Goal: Task Accomplishment & Management: Manage account settings

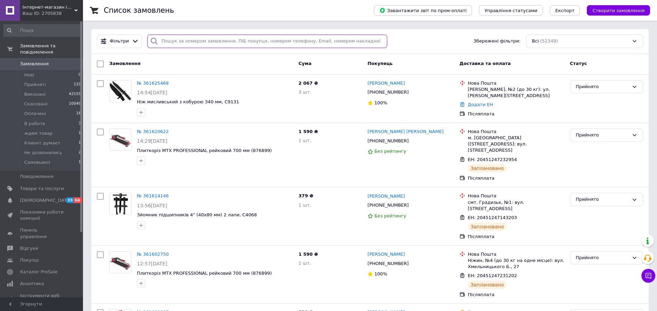
paste input "+380679057029"
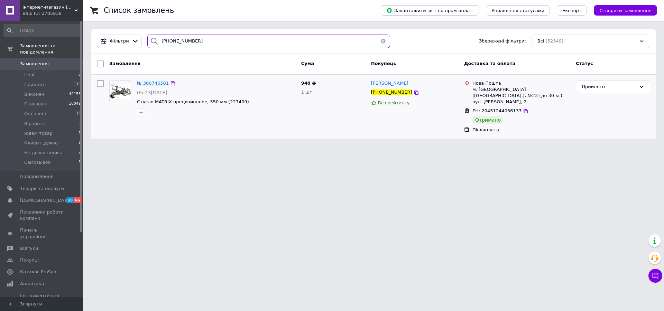
type input "+380679057029"
click at [44, 63] on span "Замовлення" at bounding box center [34, 64] width 29 height 6
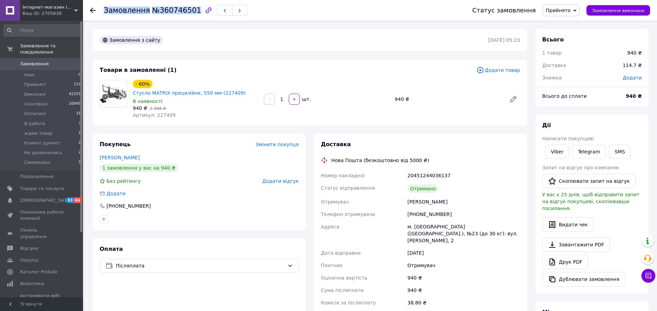
drag, startPoint x: 105, startPoint y: 10, endPoint x: 189, endPoint y: 12, distance: 83.7
click at [189, 12] on h1 "Замовлення №360746501" at bounding box center [153, 10] width 98 height 8
copy h1 "Замовлення №360746501"
click at [556, 154] on link "Viber" at bounding box center [557, 152] width 24 height 14
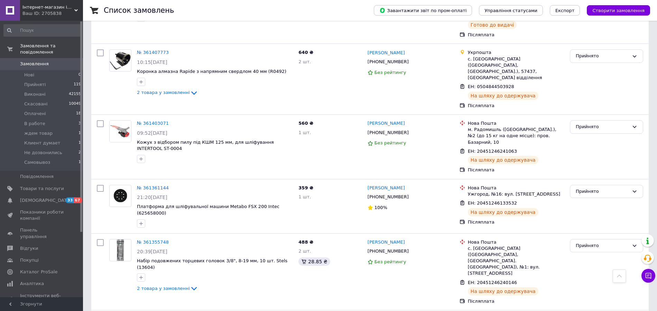
scroll to position [3710, 0]
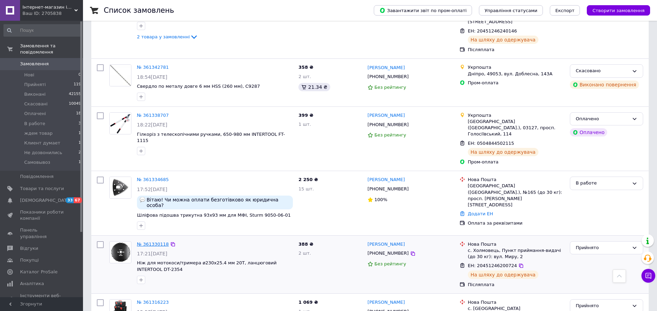
click at [157, 242] on link "№ 361330118" at bounding box center [153, 244] width 32 height 5
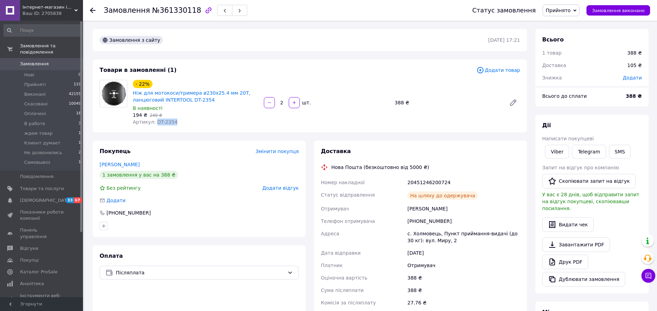
drag, startPoint x: 178, startPoint y: 123, endPoint x: 156, endPoint y: 123, distance: 22.1
click at [156, 123] on div "Артикул: DT-2354" at bounding box center [196, 122] width 126 height 7
copy span "DT-2354"
click at [36, 64] on span "Замовлення" at bounding box center [34, 64] width 29 height 6
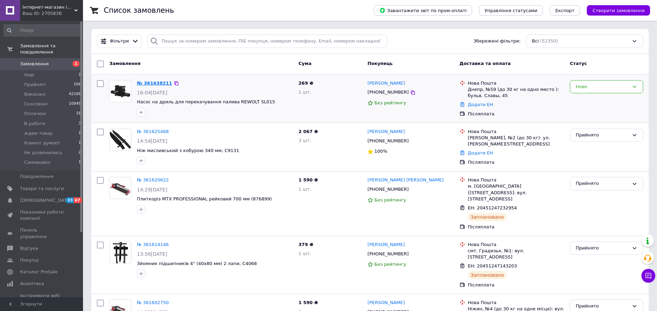
click at [157, 84] on link "№ 361638211" at bounding box center [154, 83] width 35 height 5
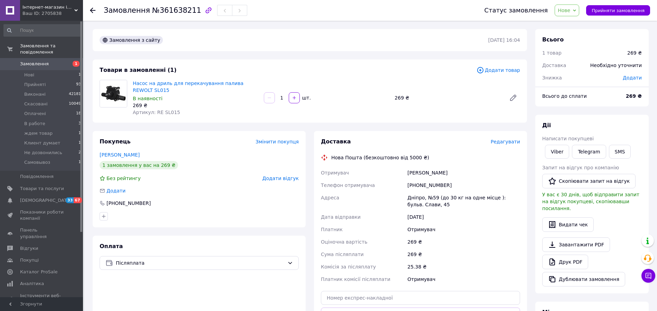
click at [416, 187] on div "[PHONE_NUMBER]" at bounding box center [463, 185] width 115 height 12
copy div "380984382957"
drag, startPoint x: 229, startPoint y: 169, endPoint x: 172, endPoint y: 123, distance: 73.3
click at [226, 168] on div "1 замовлення у вас на 269 ₴" at bounding box center [199, 165] width 199 height 8
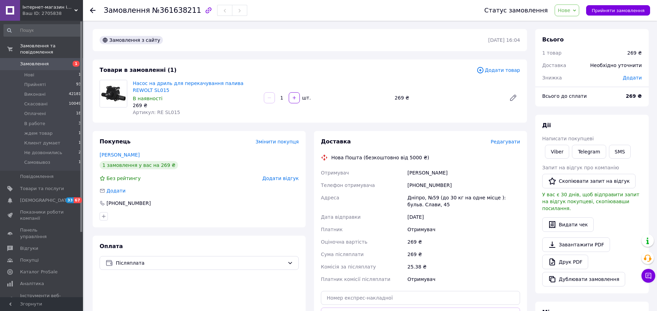
click at [172, 115] on span "Артикул: RE SL015" at bounding box center [156, 113] width 47 height 6
copy span "SL015"
click at [622, 7] on button "Прийняти замовлення" at bounding box center [618, 10] width 64 height 10
click at [167, 11] on span "№361638211" at bounding box center [176, 10] width 49 height 8
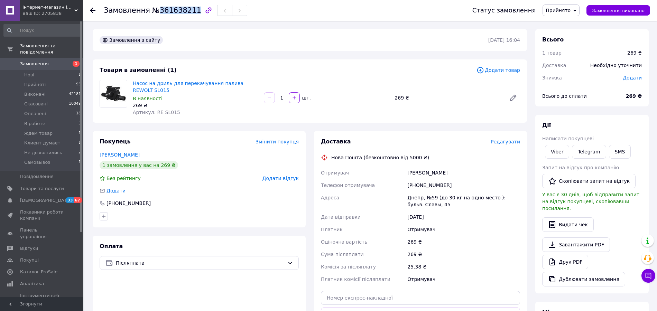
click at [167, 11] on span "№361638211" at bounding box center [176, 10] width 49 height 8
copy span "361638211"
click at [39, 67] on span "Замовлення" at bounding box center [34, 64] width 29 height 6
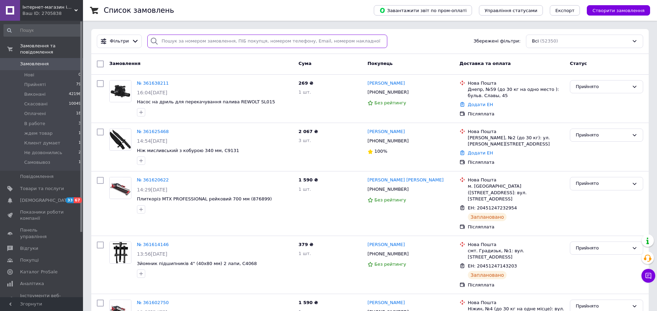
paste input "0660065777"
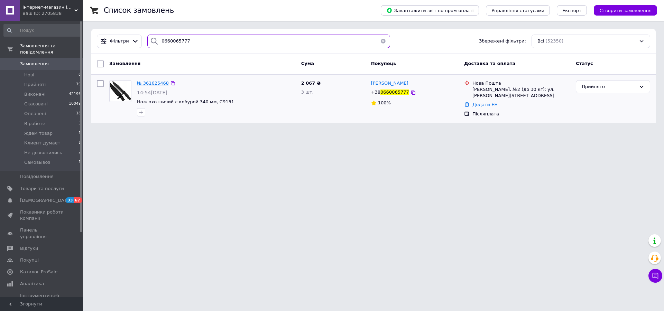
type input "0660065777"
click at [159, 84] on span "№ 361625468" at bounding box center [153, 83] width 32 height 5
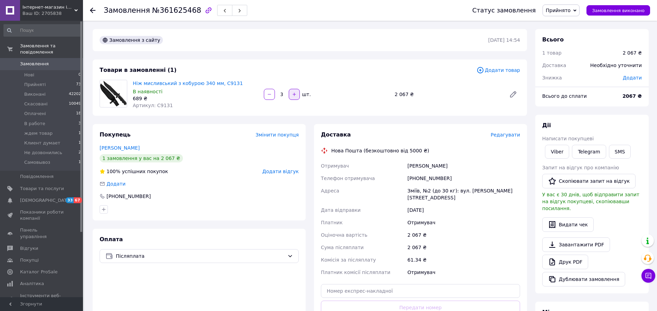
click at [294, 96] on icon "button" at bounding box center [294, 94] width 3 height 3
type input "4"
click at [169, 7] on span "№361625468" at bounding box center [176, 10] width 49 height 8
copy span "361625468"
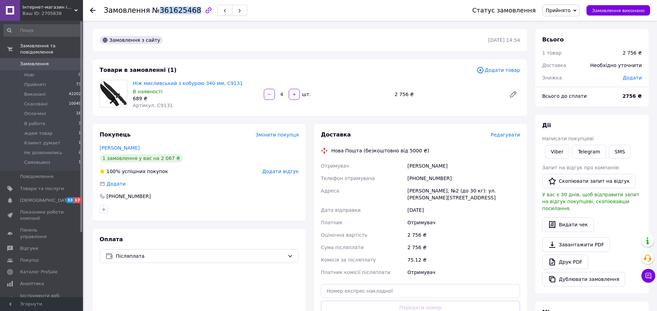
click at [46, 62] on span "Замовлення" at bounding box center [34, 64] width 29 height 6
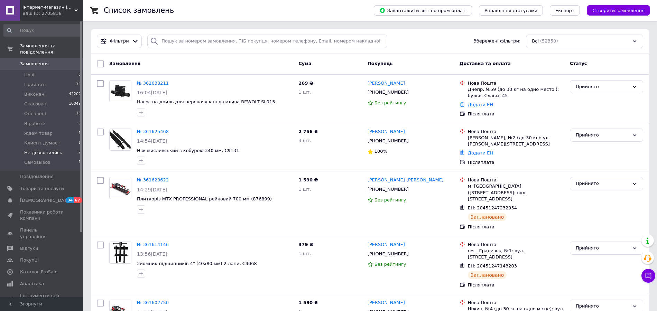
click at [30, 155] on span "Не дозвонились" at bounding box center [43, 153] width 38 height 6
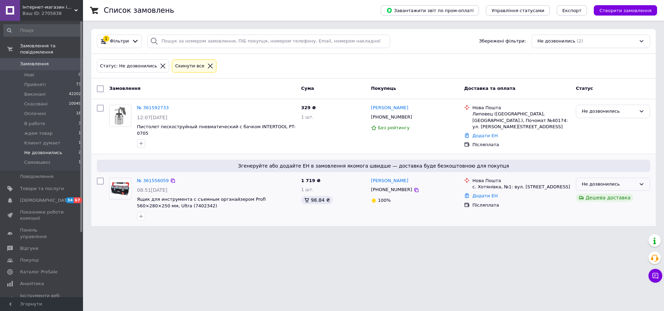
click at [627, 188] on div "Не дозвонились" at bounding box center [609, 184] width 54 height 7
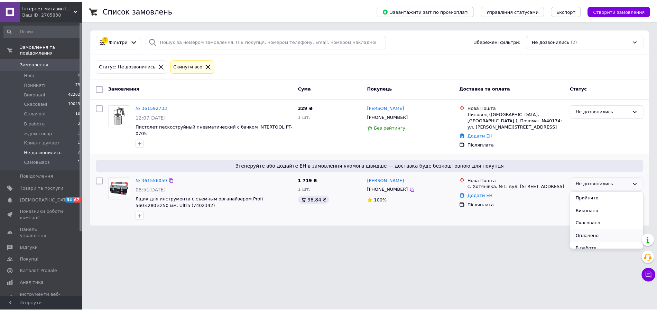
scroll to position [44, 0]
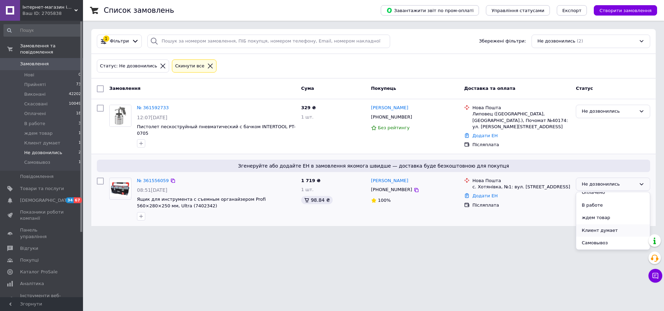
click at [599, 232] on li "Клиент думает" at bounding box center [613, 230] width 74 height 13
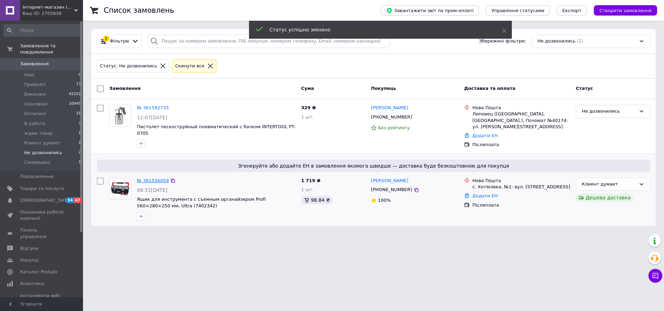
click at [161, 182] on link "№ 361556059" at bounding box center [153, 180] width 32 height 5
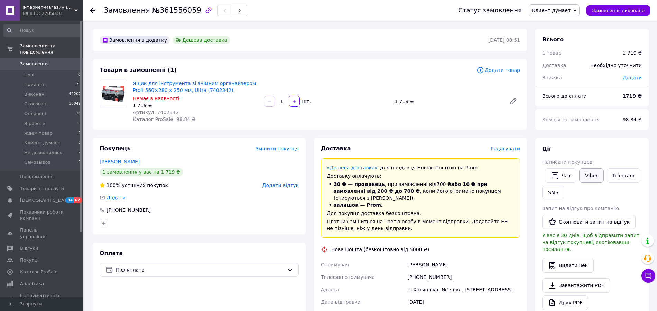
click at [585, 179] on link "Viber" at bounding box center [591, 175] width 24 height 15
click at [38, 156] on span "Не дозвонились" at bounding box center [43, 153] width 38 height 6
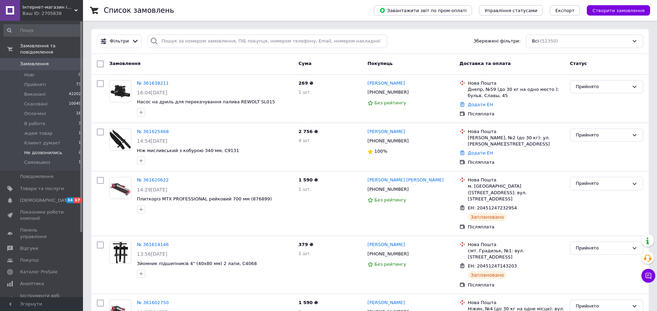
click at [47, 156] on span "Не дозвонились" at bounding box center [43, 153] width 38 height 6
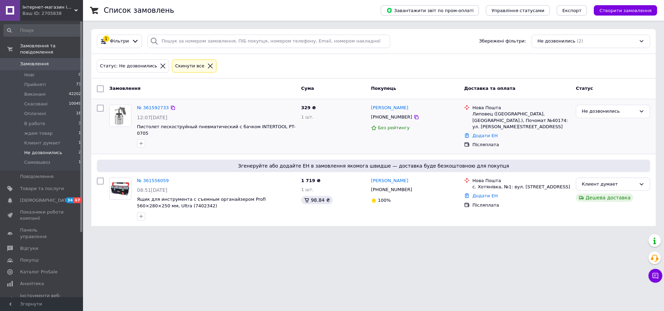
click at [148, 104] on div "№ 361592733" at bounding box center [152, 108] width 33 height 8
click at [149, 107] on link "№ 361592733" at bounding box center [153, 107] width 32 height 5
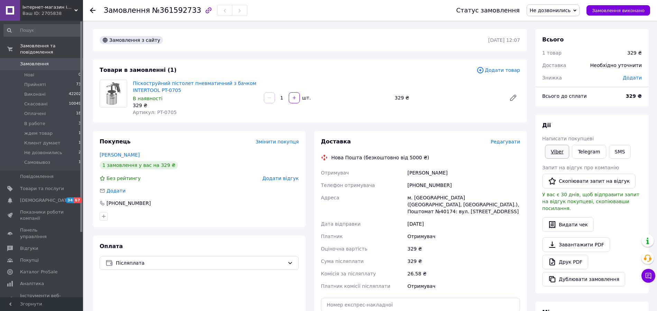
click at [555, 154] on link "Viber" at bounding box center [557, 152] width 24 height 14
click at [50, 64] on span "Замовлення" at bounding box center [42, 64] width 44 height 6
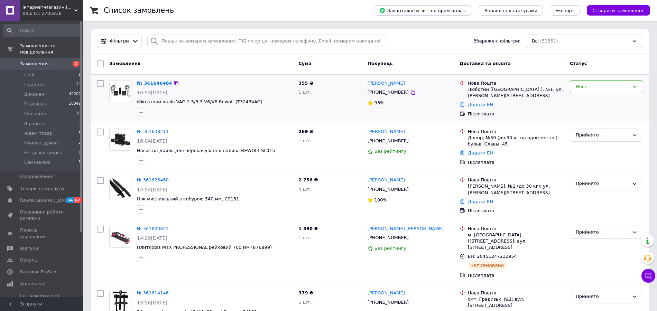
click at [150, 84] on link "№ 361646484" at bounding box center [154, 83] width 35 height 5
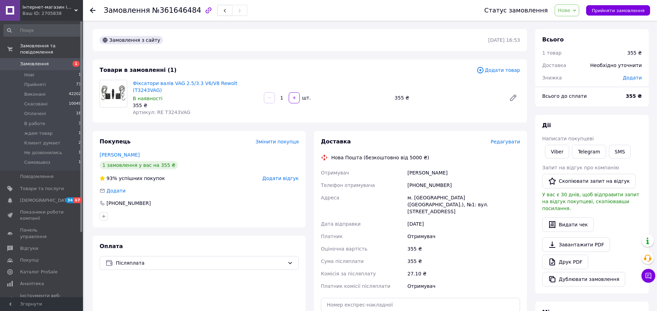
click at [177, 115] on span "Артикул: RE T3243VAG" at bounding box center [162, 113] width 58 height 6
copy span "T3243VAG"
click at [422, 188] on div "[PHONE_NUMBER]" at bounding box center [463, 185] width 115 height 12
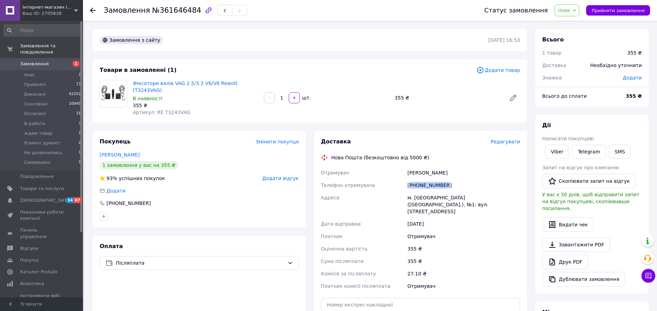
copy div "380685189481"
click at [178, 115] on span "Артикул: RE T3243VAG" at bounding box center [162, 113] width 58 height 6
copy span "T3243VAG"
click at [566, 13] on span "Нове" at bounding box center [564, 11] width 12 height 6
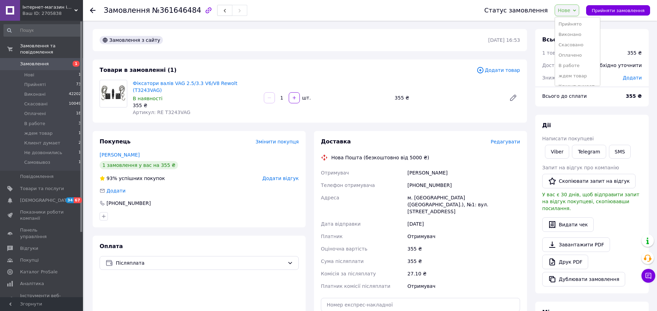
drag, startPoint x: 567, startPoint y: 45, endPoint x: 561, endPoint y: 45, distance: 6.6
click at [567, 45] on li "Скасовано" at bounding box center [577, 45] width 45 height 10
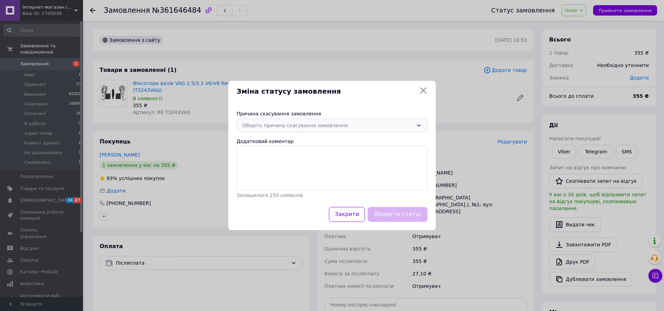
click at [286, 123] on div "Оберіть причину скасування замовлення" at bounding box center [327, 126] width 171 height 8
click at [262, 181] on li "На прохання покупця" at bounding box center [332, 179] width 190 height 13
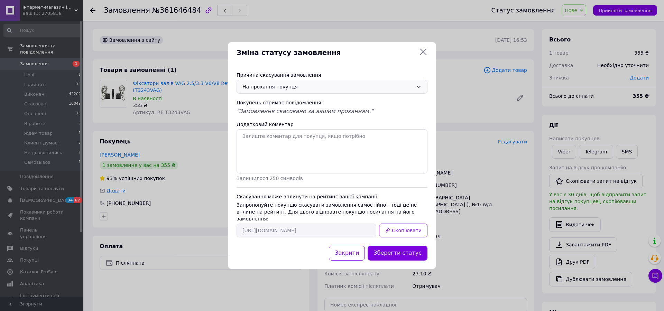
drag, startPoint x: 391, startPoint y: 249, endPoint x: 389, endPoint y: 246, distance: 4.0
click at [391, 250] on button "Зберегти статус" at bounding box center [398, 253] width 60 height 15
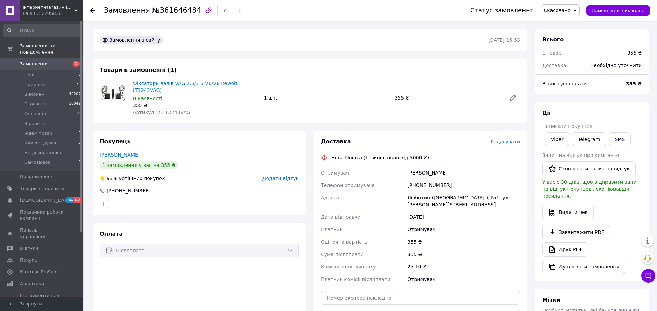
click at [40, 65] on span "Замовлення" at bounding box center [34, 64] width 29 height 6
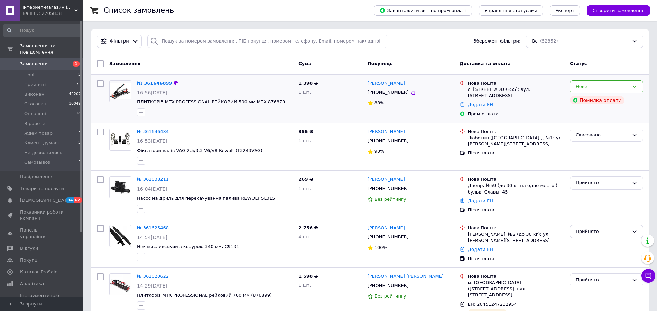
click at [155, 83] on link "№ 361646899" at bounding box center [154, 83] width 35 height 5
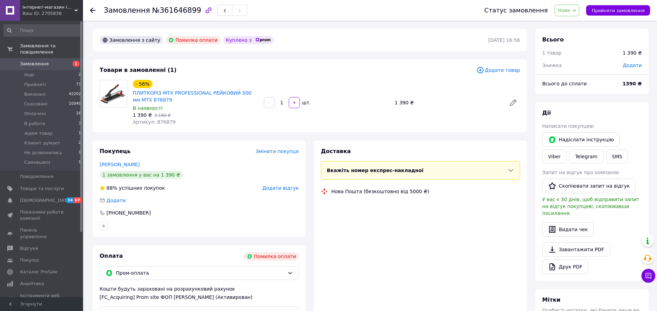
click at [163, 124] on span "Артикул: 876879" at bounding box center [154, 122] width 43 height 6
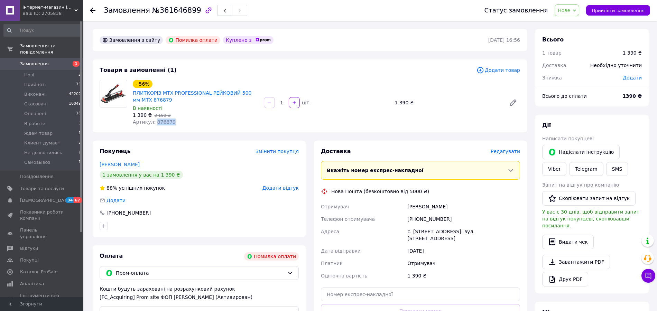
click at [163, 124] on span "Артикул: 876879" at bounding box center [154, 122] width 43 height 6
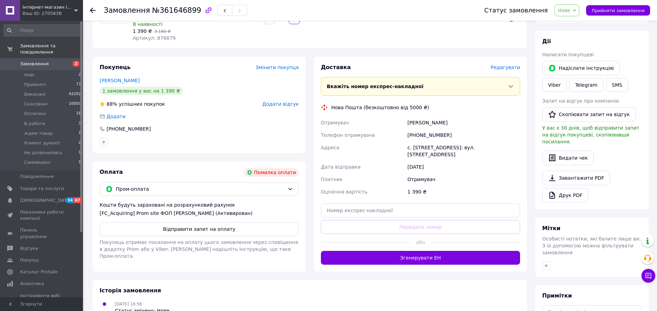
scroll to position [165, 0]
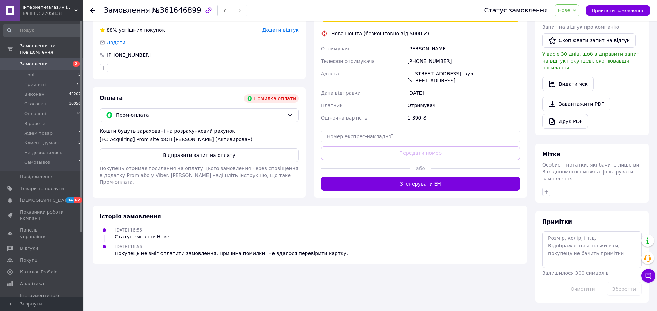
click at [33, 69] on link "Замовлення 2" at bounding box center [42, 64] width 85 height 12
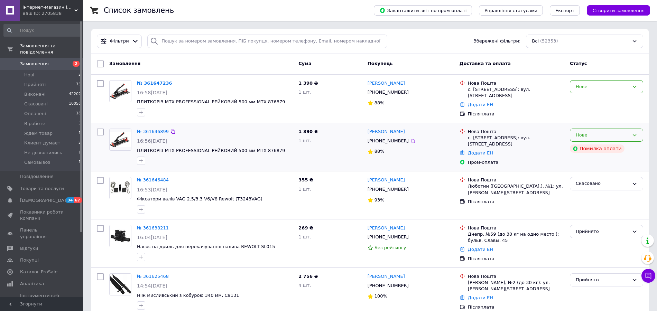
click at [596, 139] on div "Нове" at bounding box center [602, 135] width 53 height 7
drag, startPoint x: 588, startPoint y: 176, endPoint x: 238, endPoint y: 144, distance: 352.1
click at [587, 176] on li "Скасовано" at bounding box center [606, 175] width 73 height 13
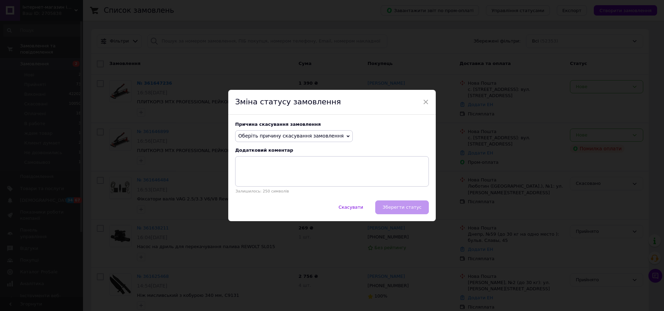
click at [298, 134] on span "Оберіть причину скасування замовлення" at bounding box center [290, 136] width 105 height 6
drag, startPoint x: 253, startPoint y: 192, endPoint x: 380, endPoint y: 211, distance: 127.6
click at [254, 192] on li "Замовлення-дублікат" at bounding box center [293, 189] width 117 height 10
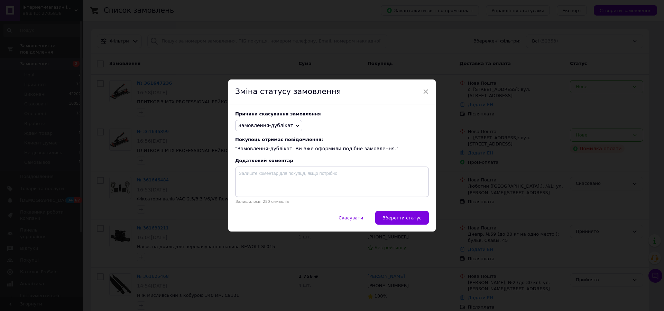
drag, startPoint x: 393, startPoint y: 213, endPoint x: 389, endPoint y: 225, distance: 13.0
click at [393, 213] on button "Зберегти статус" at bounding box center [402, 218] width 54 height 14
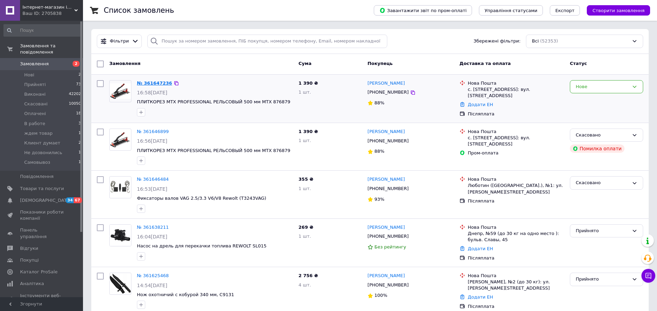
click at [152, 83] on link "№ 361647236" at bounding box center [154, 83] width 35 height 5
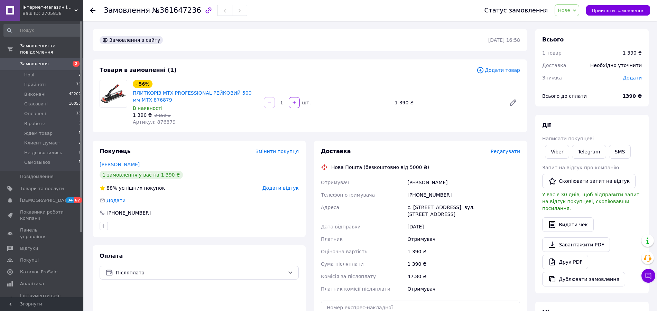
click at [414, 199] on div "[PHONE_NUMBER]" at bounding box center [463, 195] width 115 height 12
copy div "380633355930"
click at [168, 124] on span "Артикул: 876879" at bounding box center [154, 122] width 43 height 6
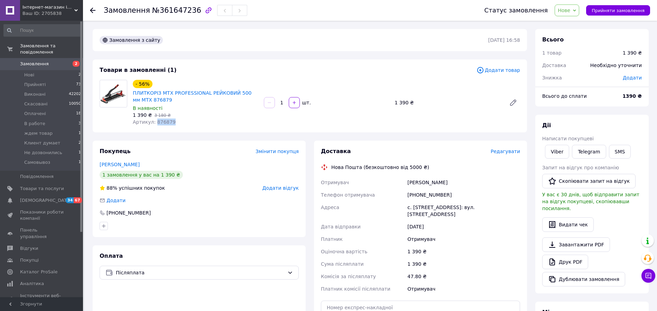
copy span "876879"
click at [629, 9] on span "Прийняти замовлення" at bounding box center [618, 10] width 53 height 5
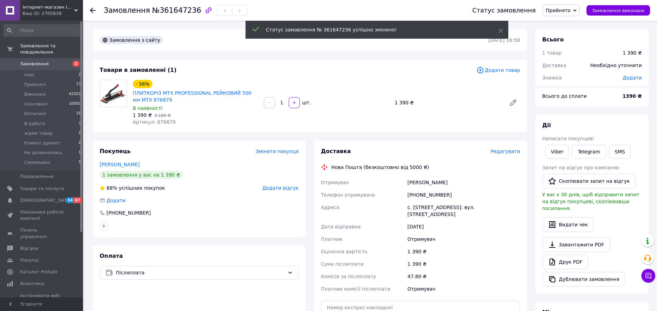
click at [170, 10] on span "№361647236" at bounding box center [176, 10] width 49 height 8
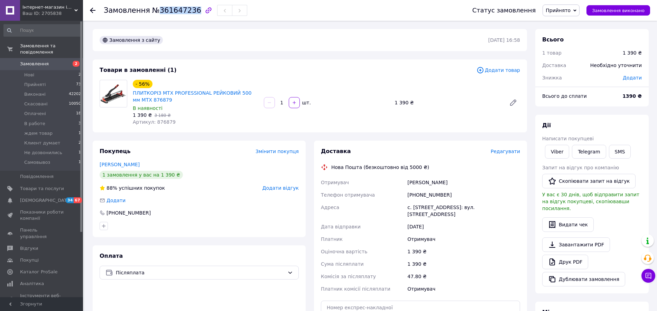
copy span "361647236"
click at [502, 74] on div "Додати товар" at bounding box center [499, 70] width 44 height 8
click at [501, 72] on span "Додати товар" at bounding box center [499, 70] width 44 height 8
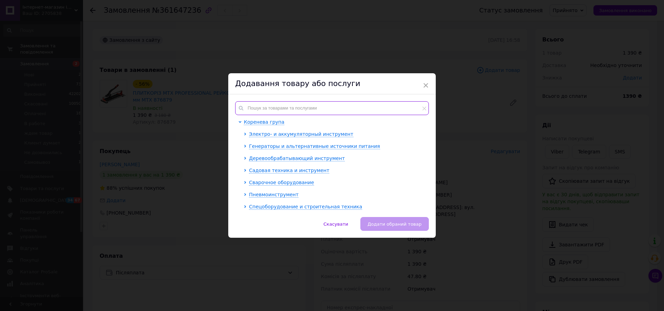
click at [297, 111] on input "text" at bounding box center [332, 108] width 194 height 14
paste input "876899"
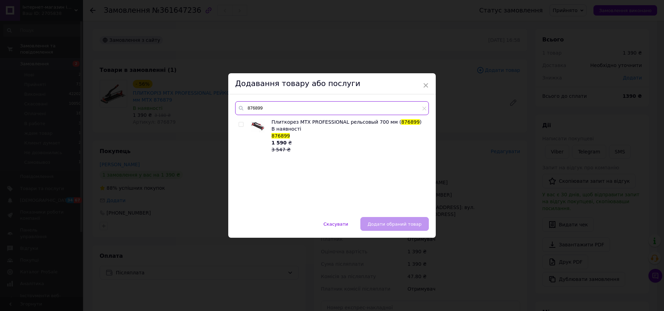
type input "876899"
drag, startPoint x: 241, startPoint y: 125, endPoint x: 249, endPoint y: 139, distance: 16.4
click at [241, 125] on input "checkbox" at bounding box center [241, 124] width 4 height 4
checkbox input "true"
click at [377, 222] on span "Додати обраний товар" at bounding box center [395, 224] width 54 height 5
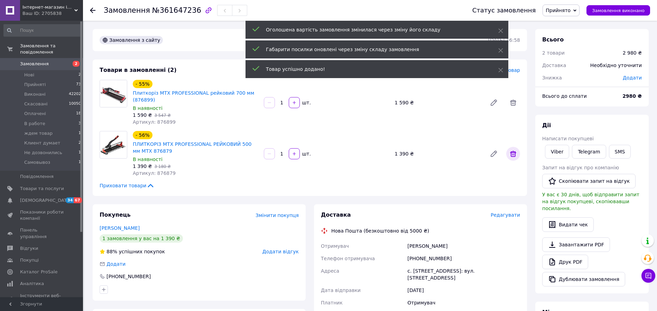
click at [513, 156] on icon at bounding box center [513, 154] width 6 height 6
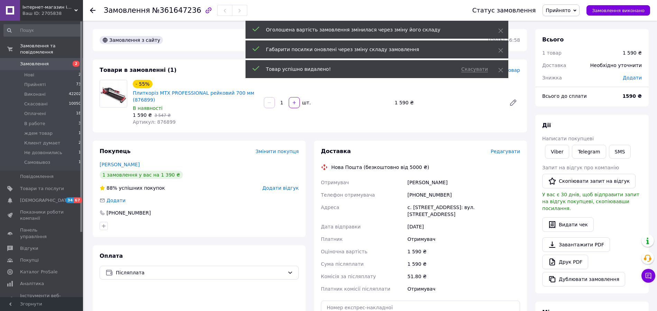
click at [171, 8] on span "№361647236" at bounding box center [176, 10] width 49 height 8
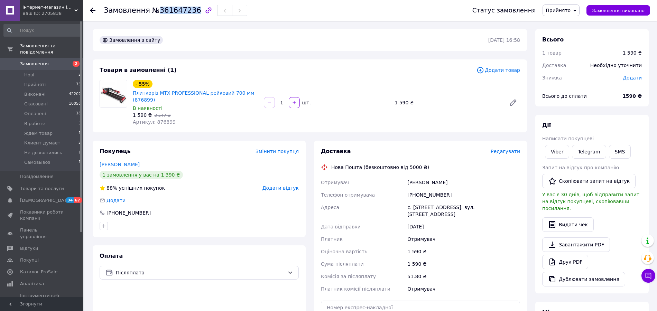
copy span "361647236"
click at [44, 66] on span "Замовлення" at bounding box center [34, 64] width 29 height 6
